Goal: Task Accomplishment & Management: Manage account settings

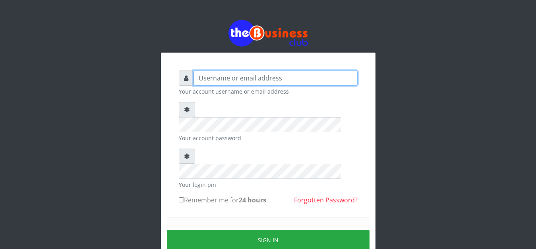
click at [247, 76] on input "text" at bounding box center [276, 77] width 164 height 15
click at [253, 78] on input "zinne" at bounding box center [276, 77] width 164 height 15
type input "[EMAIL_ADDRESS][DOMAIN_NAME]"
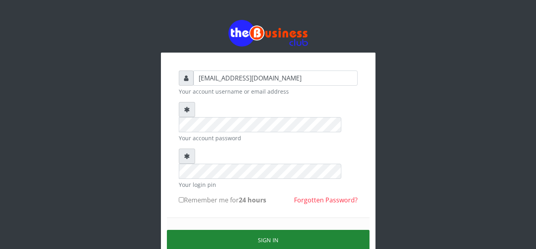
click at [268, 229] on button "Sign in" at bounding box center [268, 239] width 203 height 20
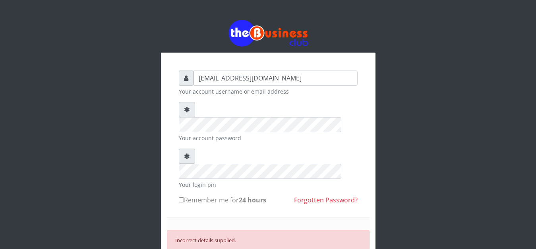
click at [266, 229] on div "Incorrect details supplied." at bounding box center [268, 239] width 203 height 20
click at [187, 106] on icon at bounding box center [187, 109] width 6 height 6
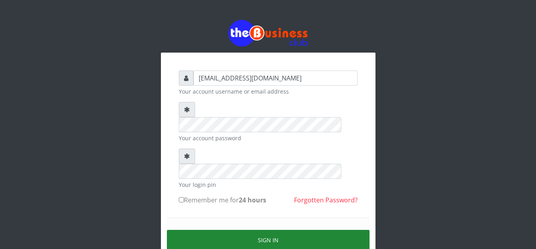
click at [239, 229] on button "Sign in" at bounding box center [268, 239] width 203 height 20
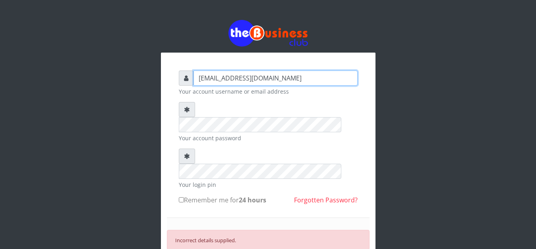
click at [231, 78] on input "zinnierlux1@gmail.com" at bounding box center [276, 77] width 164 height 15
click at [215, 78] on input "zinnierlux1@gmail.com" at bounding box center [276, 77] width 164 height 15
type input "[EMAIL_ADDRESS][DOMAIN_NAME]"
